Goal: Use online tool/utility: Utilize a website feature to perform a specific function

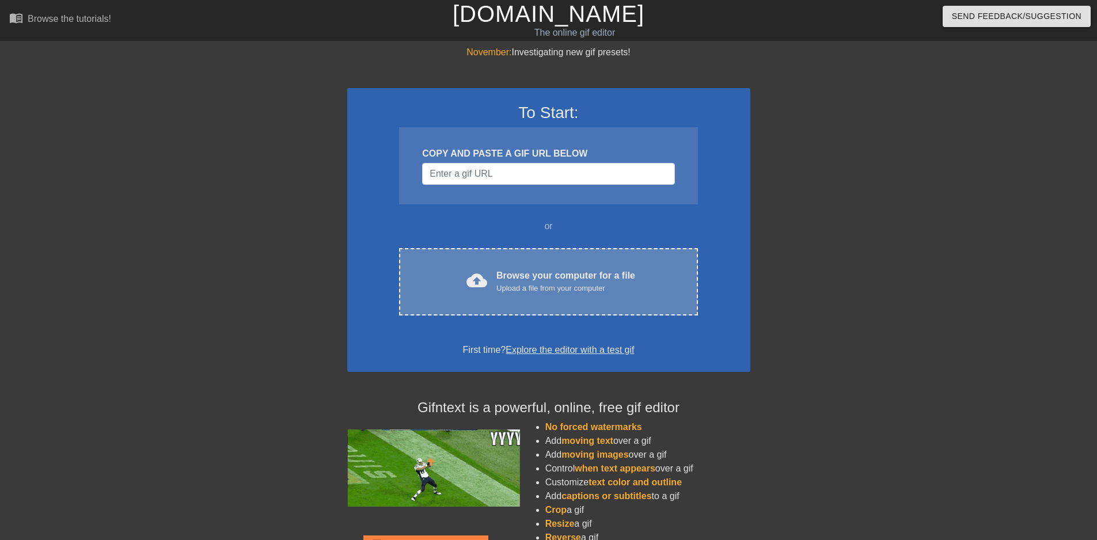
click at [501, 283] on div "Upload a file from your computer" at bounding box center [566, 289] width 139 height 12
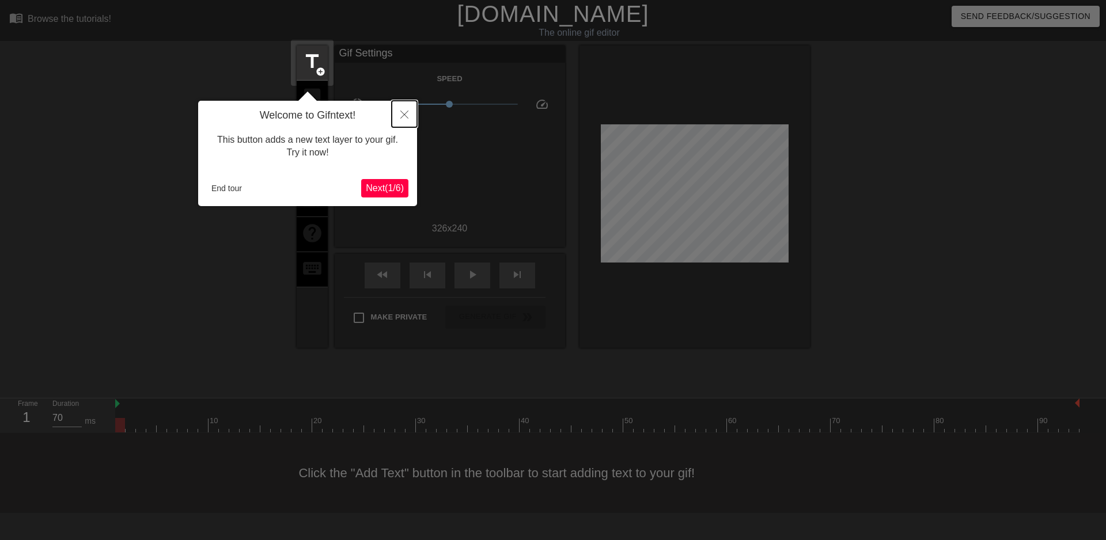
click at [399, 111] on button "Close" at bounding box center [404, 114] width 25 height 26
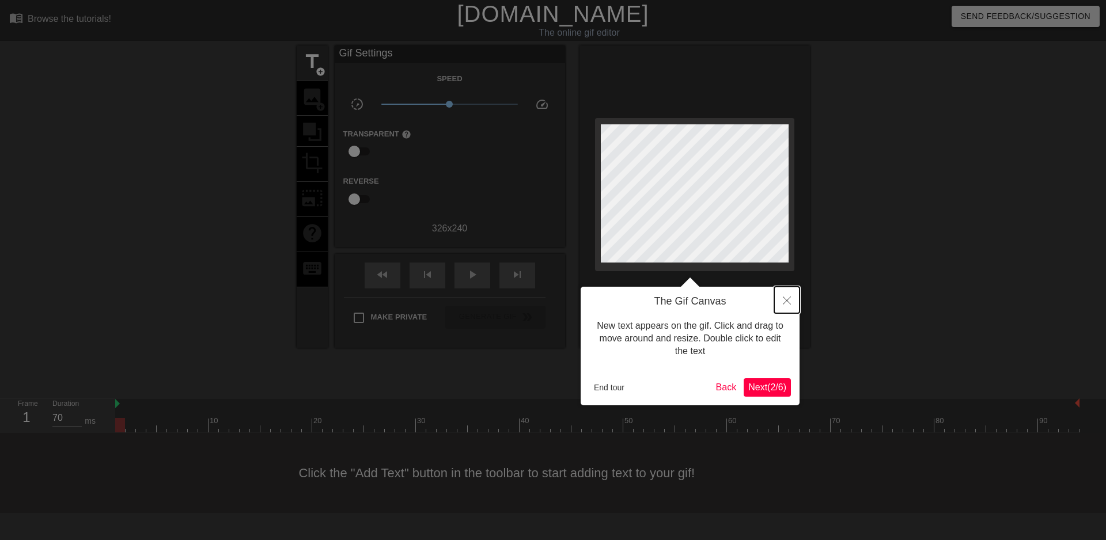
click at [784, 302] on icon "Close" at bounding box center [787, 301] width 8 height 8
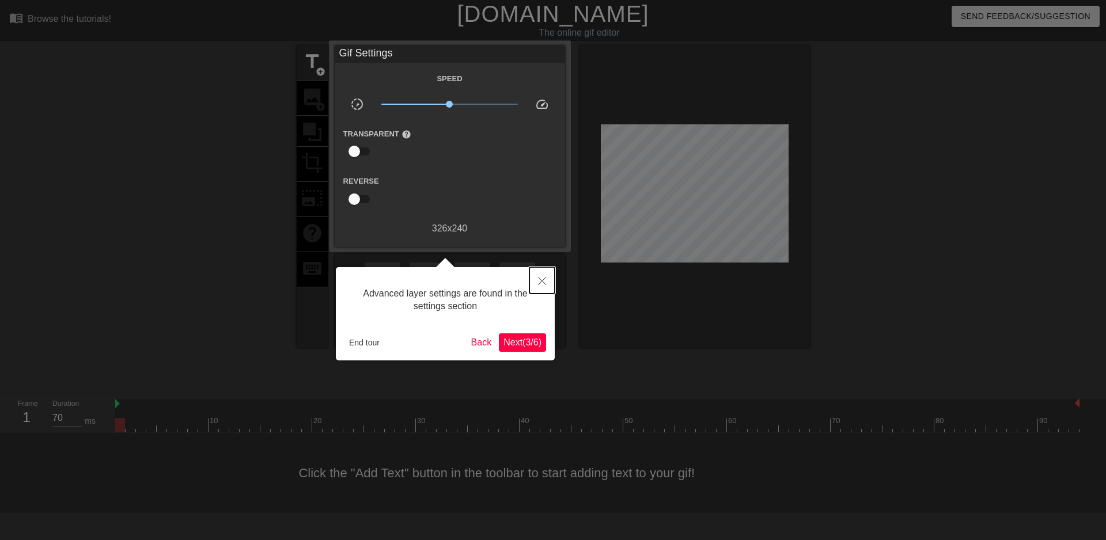
click at [538, 277] on button "Close" at bounding box center [541, 280] width 25 height 26
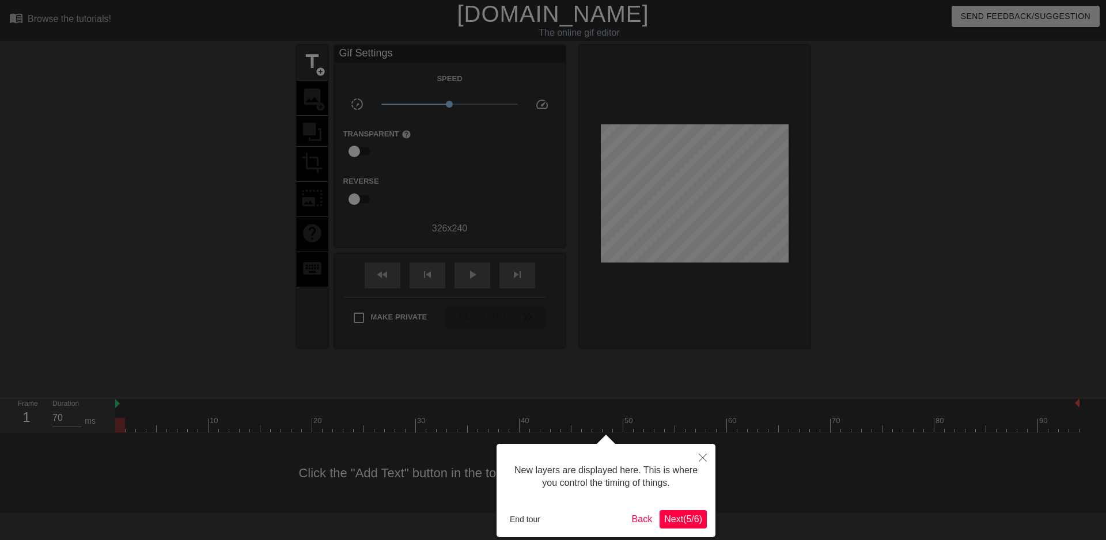
scroll to position [10, 0]
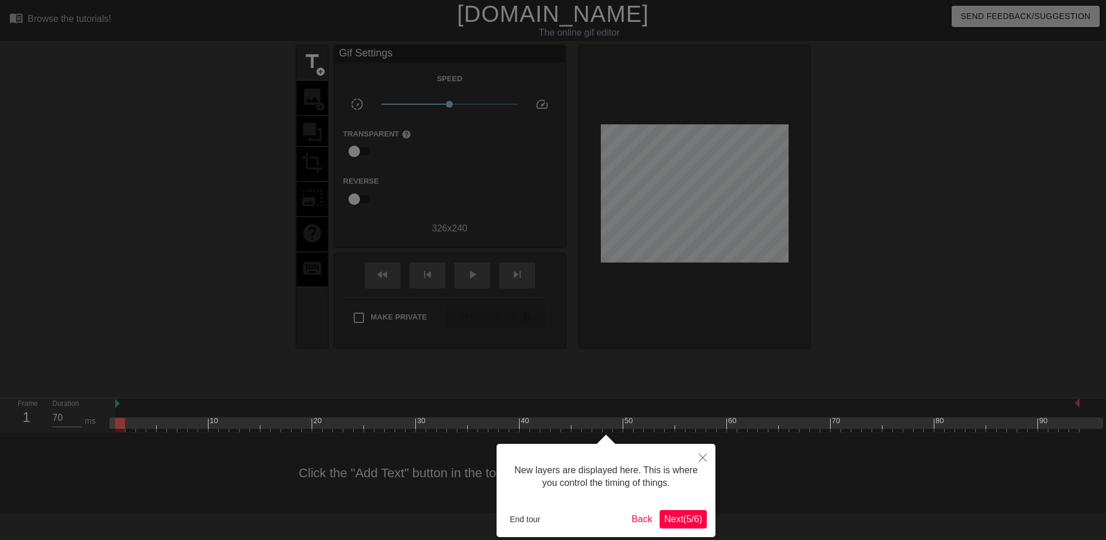
click at [671, 514] on span "Next ( 5 / 6 )" at bounding box center [683, 519] width 38 height 10
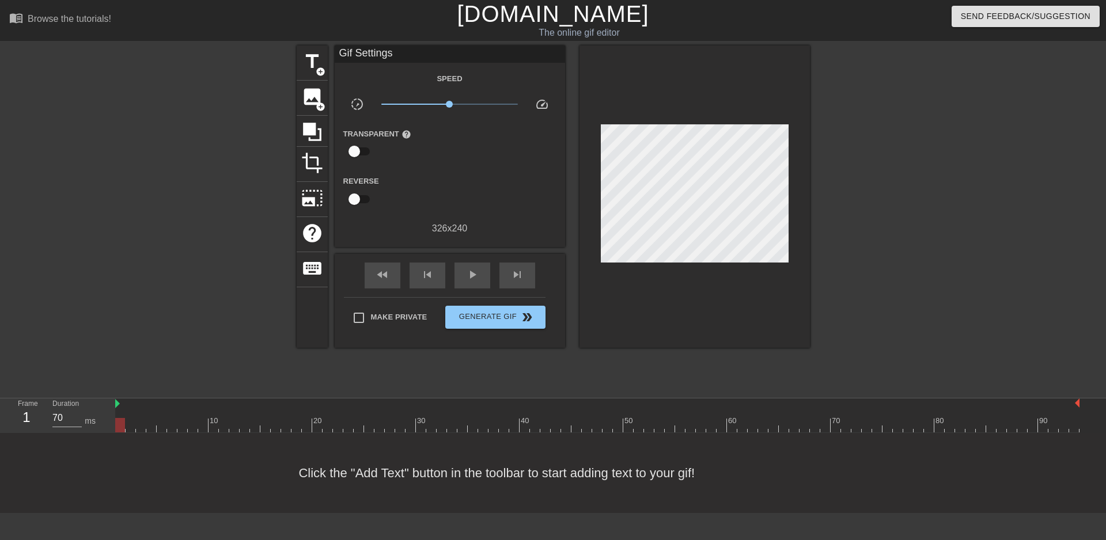
click at [451, 277] on div "fast_rewind skip_previous play_arrow skip_next" at bounding box center [450, 275] width 188 height 43
click at [465, 278] on span "play_arrow" at bounding box center [472, 275] width 14 height 14
drag, startPoint x: 452, startPoint y: 103, endPoint x: 539, endPoint y: 103, distance: 87.0
click at [539, 103] on div "slow_motion_video x10.0 speed" at bounding box center [450, 106] width 230 height 18
type input "70"
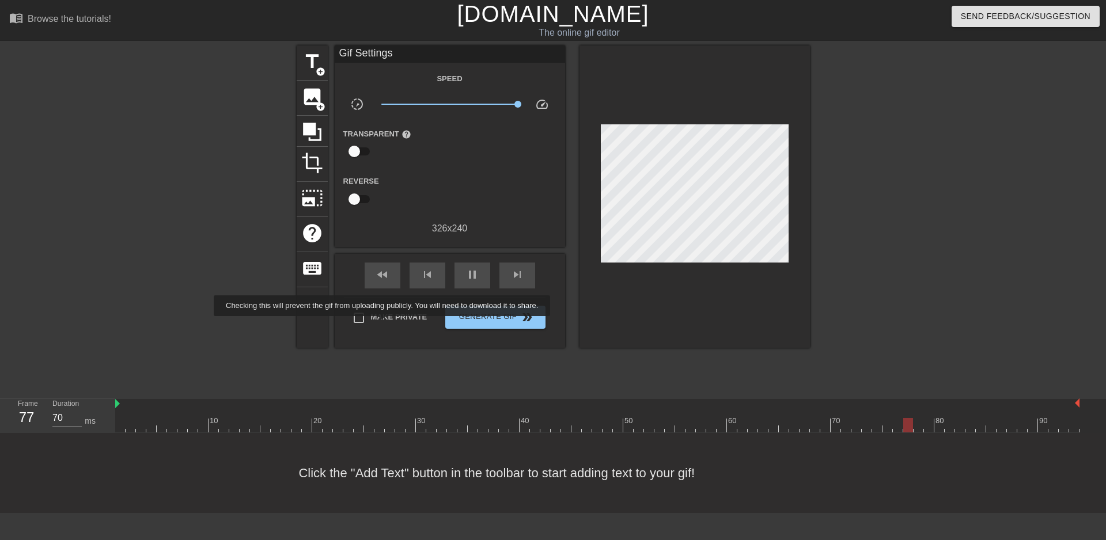
drag, startPoint x: 384, startPoint y: 324, endPoint x: 409, endPoint y: 324, distance: 24.8
click at [385, 324] on label "Make Private" at bounding box center [387, 318] width 81 height 24
click at [371, 324] on input "Make Private" at bounding box center [359, 318] width 24 height 24
checkbox input "true"
type input "70"
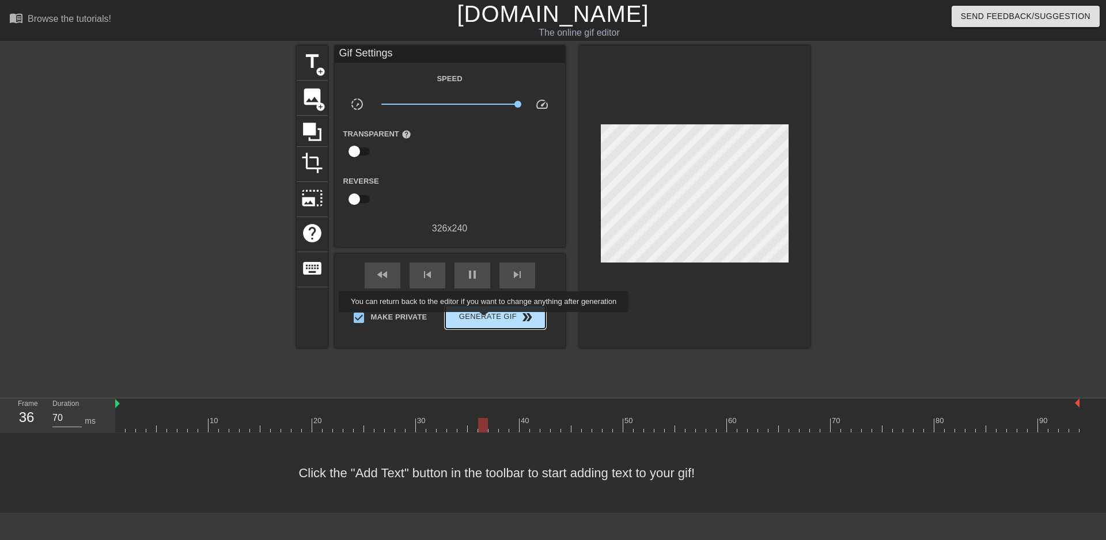
click at [485, 320] on span "Generate Gif double_arrow" at bounding box center [495, 318] width 90 height 14
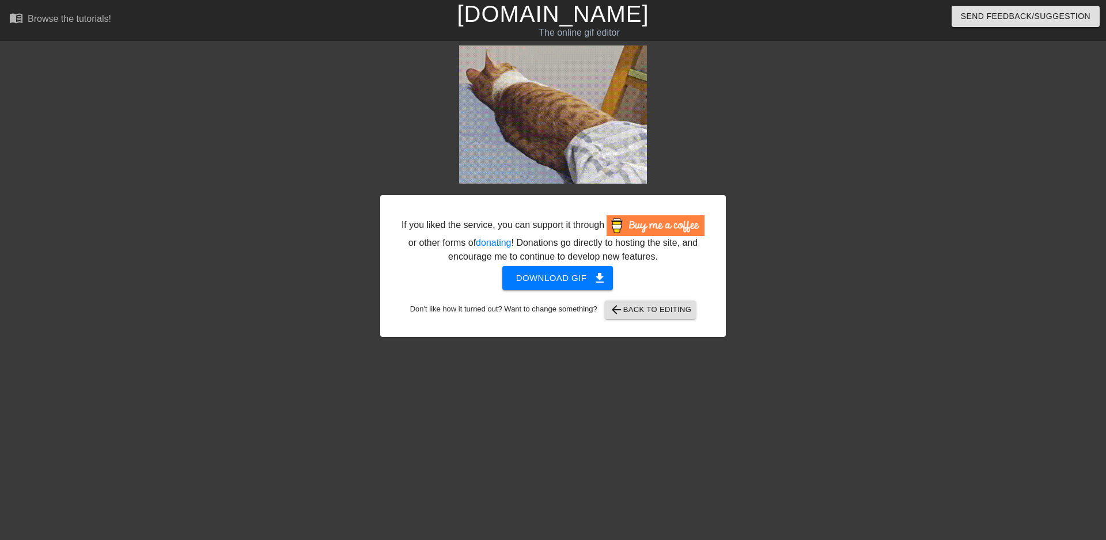
click at [148, 53] on div "If you liked the service, you can support it through or other forms of donating…" at bounding box center [553, 219] width 1106 height 346
click at [643, 308] on span "arrow_back Back to Editing" at bounding box center [650, 310] width 82 height 14
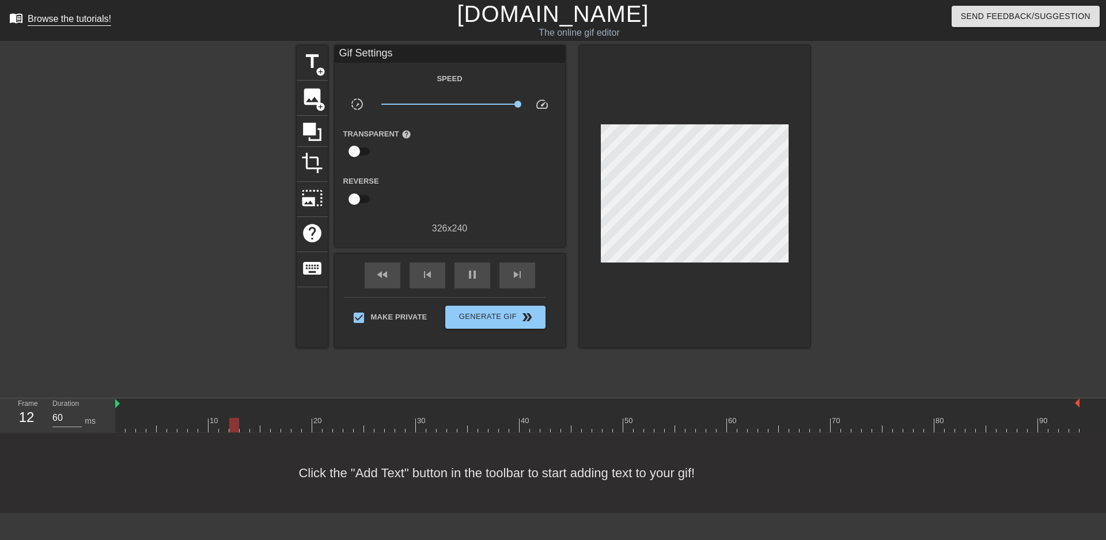
click at [84, 24] on div "Browse the tutorials!" at bounding box center [70, 19] width 84 height 10
type input "60"
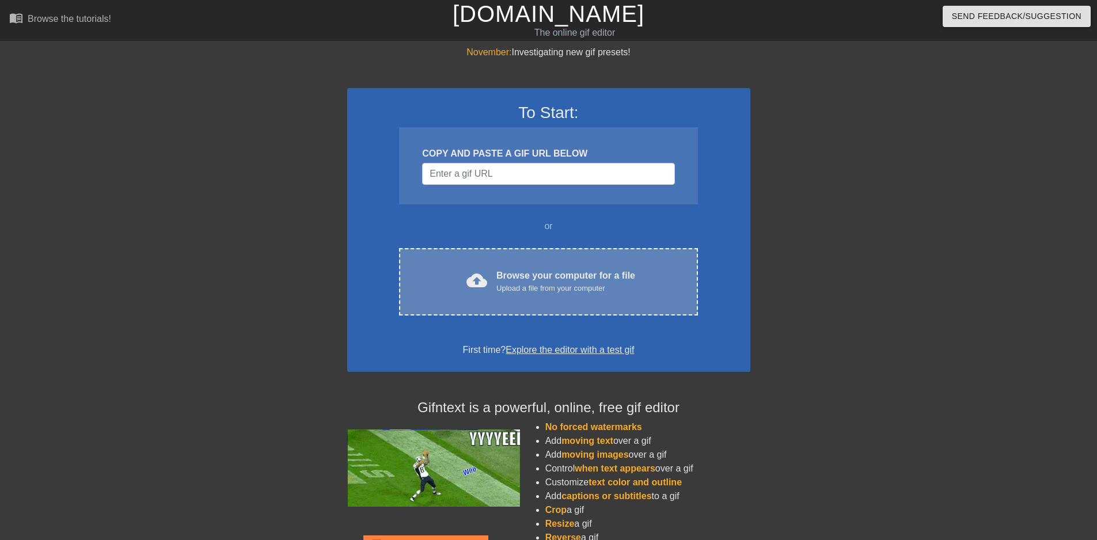
click at [518, 268] on div "cloud_upload Browse your computer for a file Upload a file from your computer C…" at bounding box center [548, 281] width 298 height 67
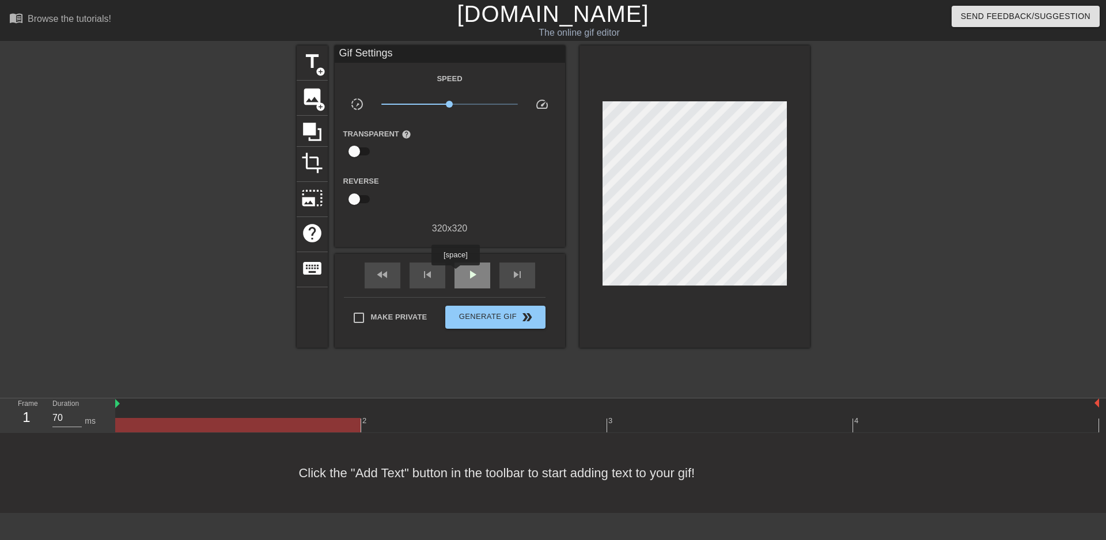
click at [455, 274] on div "play_arrow" at bounding box center [473, 276] width 36 height 26
click at [608, 104] on div "title add_circle image add_circle crop photo_size_select_large help keyboard Gi…" at bounding box center [553, 197] width 513 height 302
type input "60"
click at [406, 322] on label "Make Private" at bounding box center [387, 318] width 81 height 24
click at [371, 322] on input "Make Private" at bounding box center [359, 318] width 24 height 24
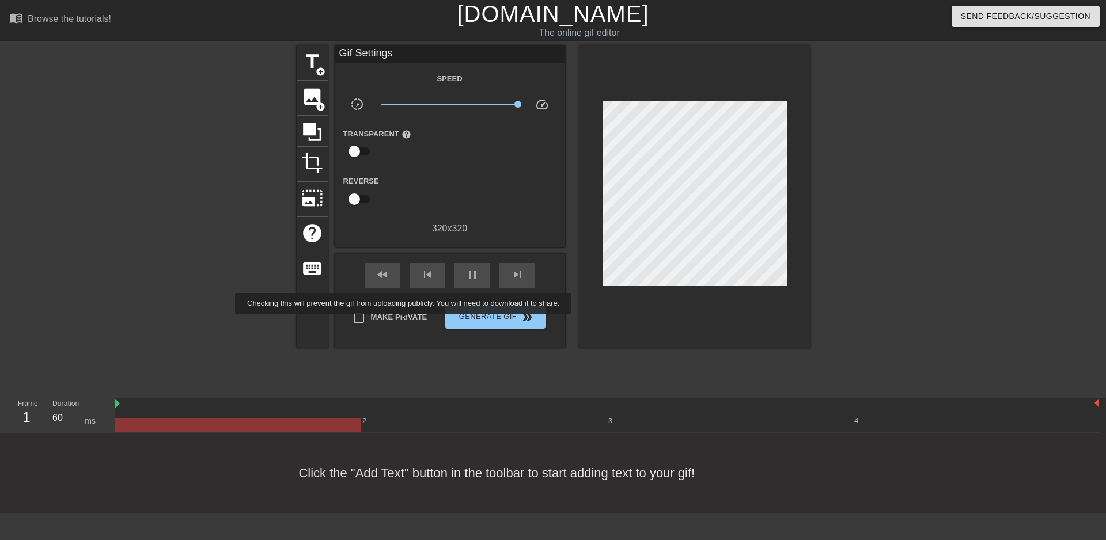
checkbox input "true"
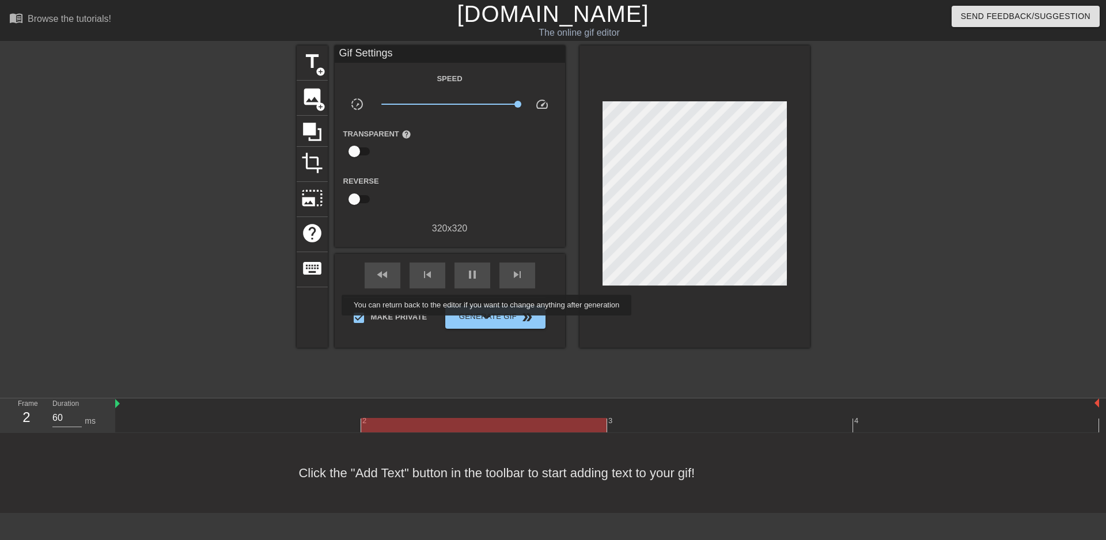
type input "70"
click at [489, 324] on button "Generate Gif double_arrow" at bounding box center [495, 317] width 100 height 23
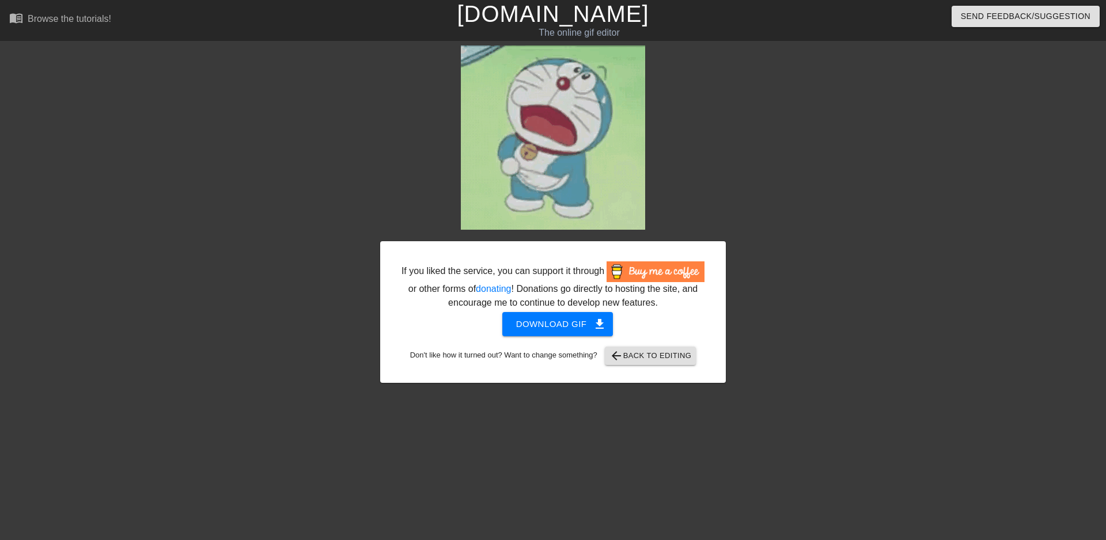
drag, startPoint x: 565, startPoint y: 123, endPoint x: 484, endPoint y: 149, distance: 84.9
click at [484, 149] on img at bounding box center [553, 138] width 184 height 184
click at [578, 24] on link "[DOMAIN_NAME]" at bounding box center [553, 13] width 192 height 25
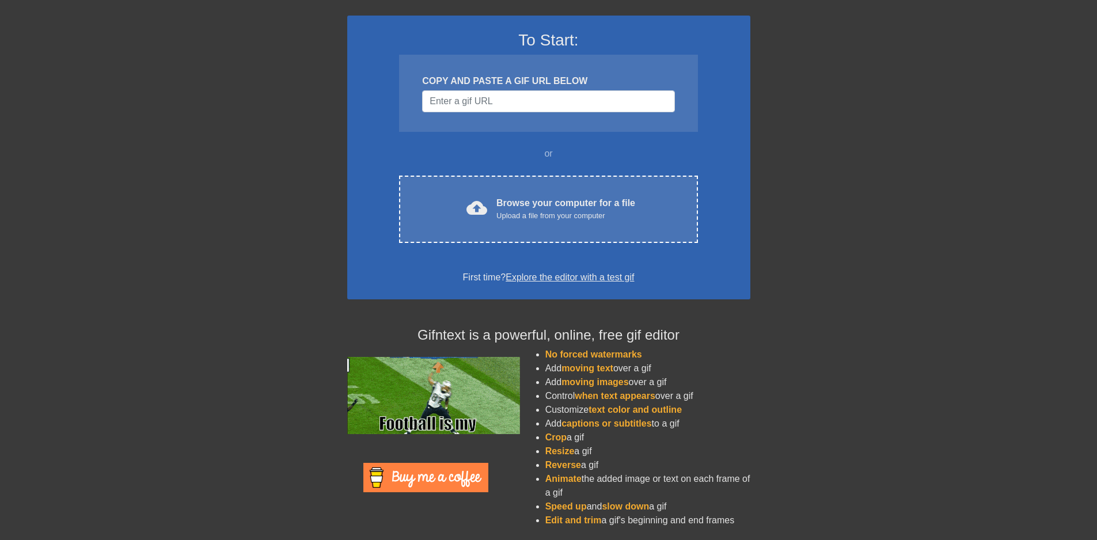
scroll to position [74, 0]
